Goal: Task Accomplishment & Management: Manage account settings

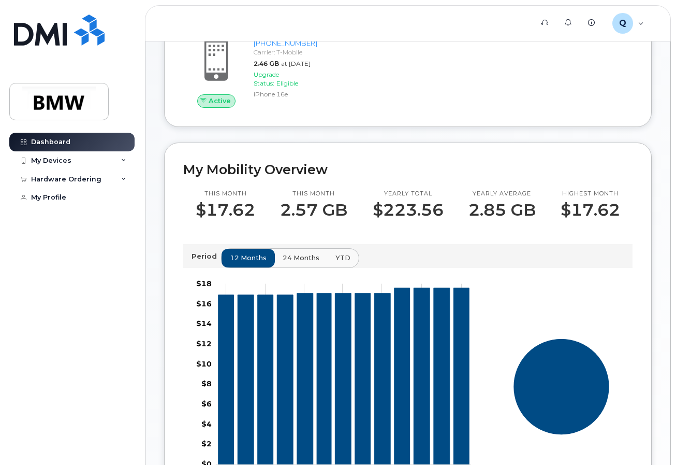
scroll to position [155, 0]
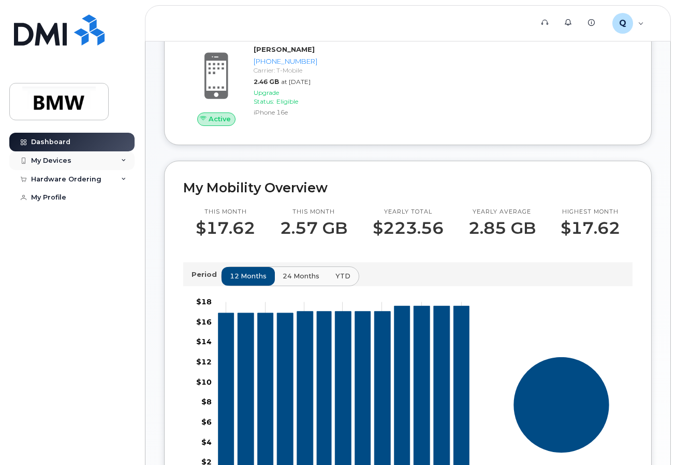
click at [123, 163] on icon at bounding box center [123, 160] width 5 height 5
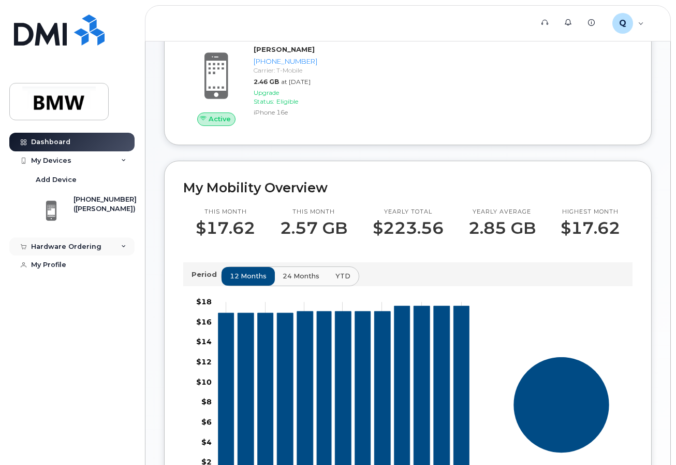
click at [122, 249] on icon at bounding box center [123, 246] width 5 height 5
click at [63, 268] on div "My Orders" at bounding box center [54, 265] width 37 height 9
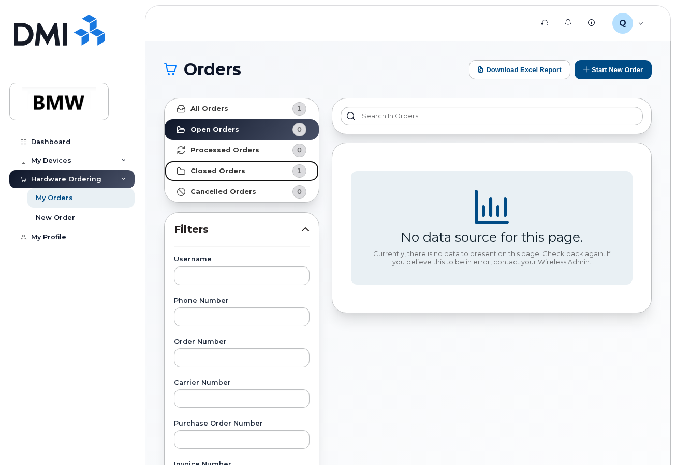
click at [225, 172] on strong "Closed Orders" at bounding box center [218, 171] width 55 height 8
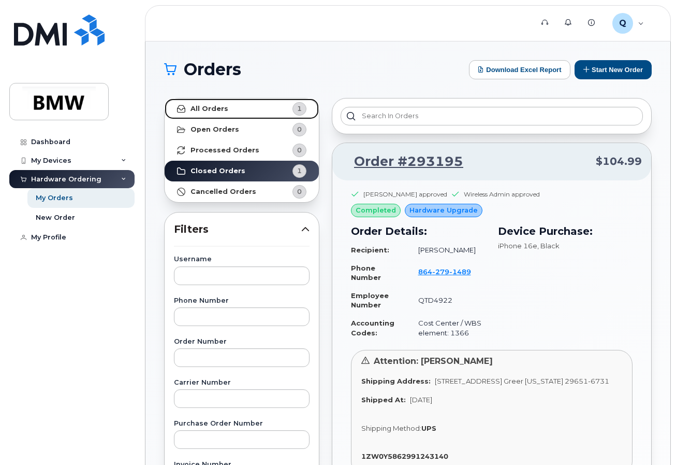
click at [226, 113] on link "All Orders 1" at bounding box center [242, 108] width 154 height 21
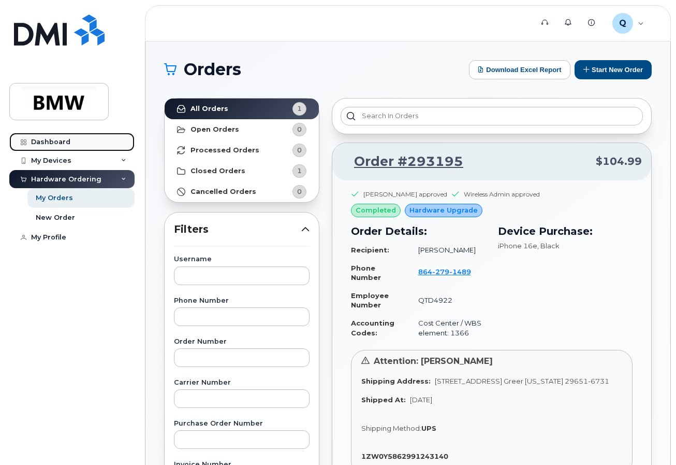
click at [68, 142] on div "Dashboard" at bounding box center [50, 142] width 39 height 8
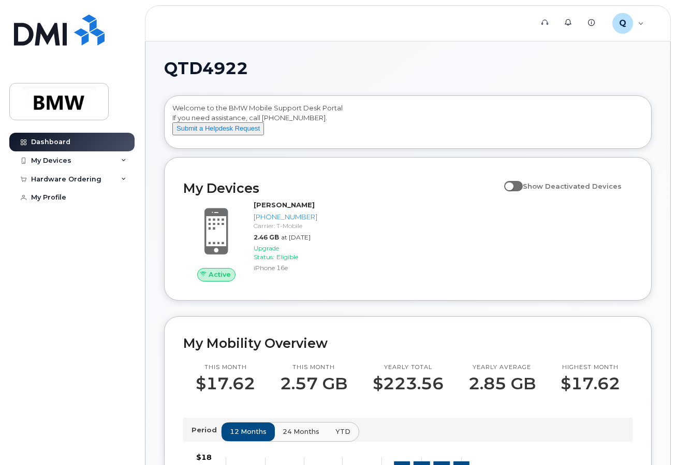
click at [523, 191] on span at bounding box center [513, 186] width 19 height 10
click at [513, 184] on input "Show Deactivated Devices" at bounding box center [508, 180] width 8 height 8
checkbox input "true"
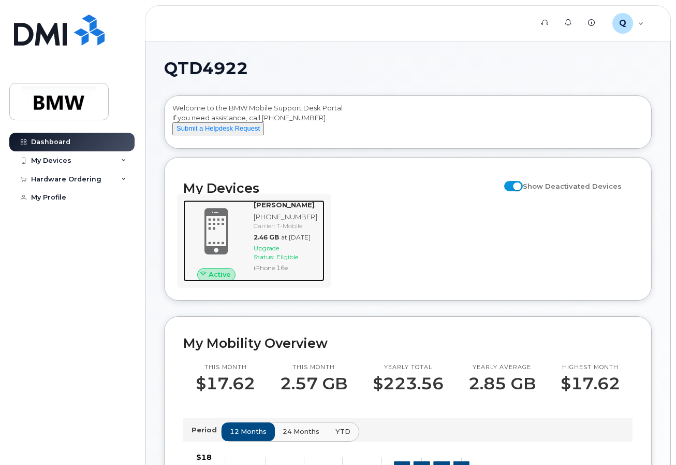
click at [282, 222] on div "[PHONE_NUMBER]" at bounding box center [287, 217] width 67 height 10
